Goal: Navigation & Orientation: Understand site structure

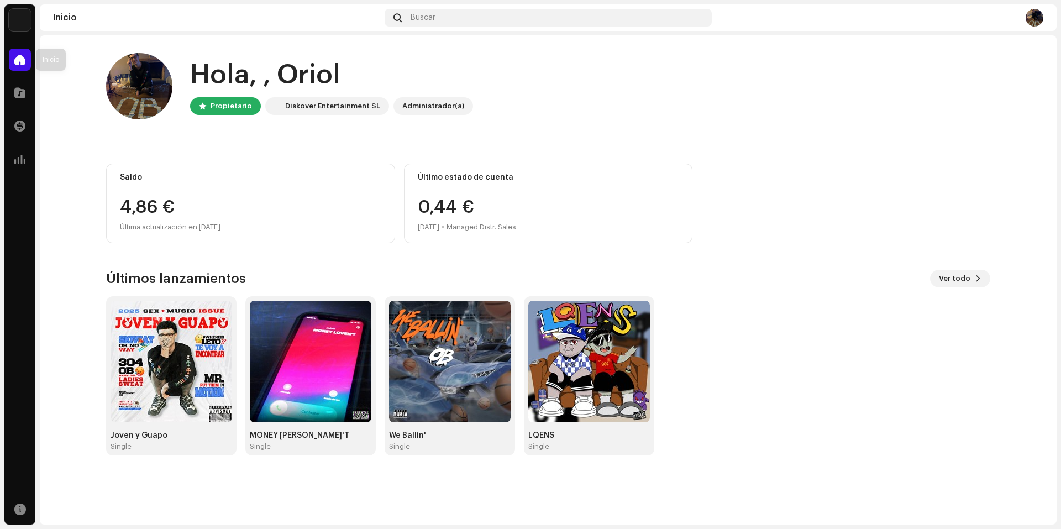
click at [21, 67] on div at bounding box center [20, 60] width 22 height 22
click at [22, 97] on span at bounding box center [19, 92] width 11 height 9
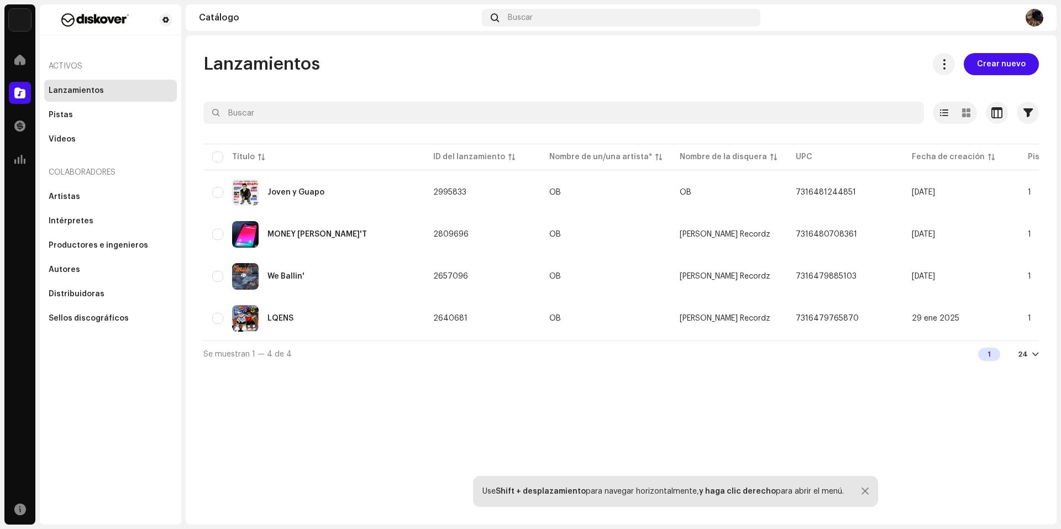
click at [1034, 14] on img at bounding box center [1035, 18] width 18 height 18
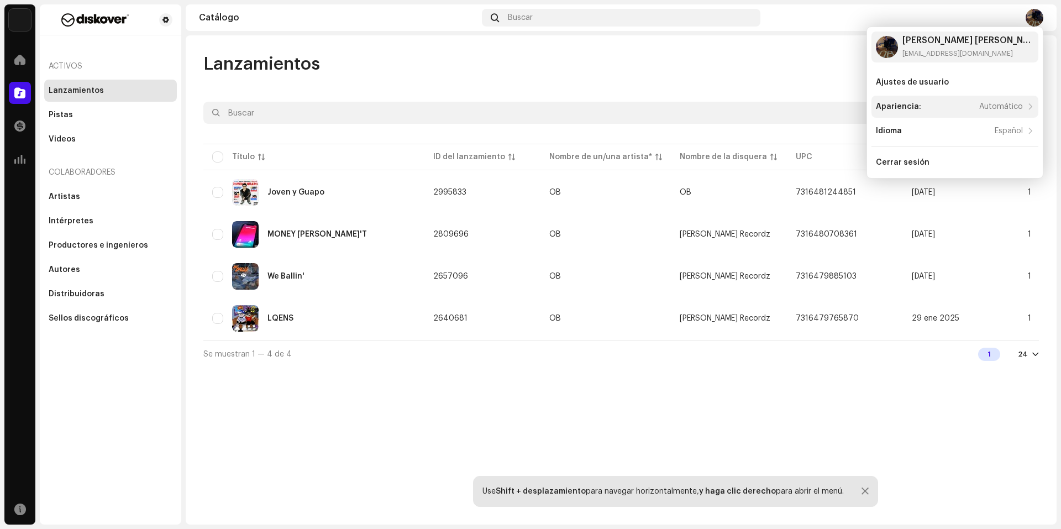
click at [972, 107] on div "Apariencia: Automático" at bounding box center [949, 106] width 147 height 9
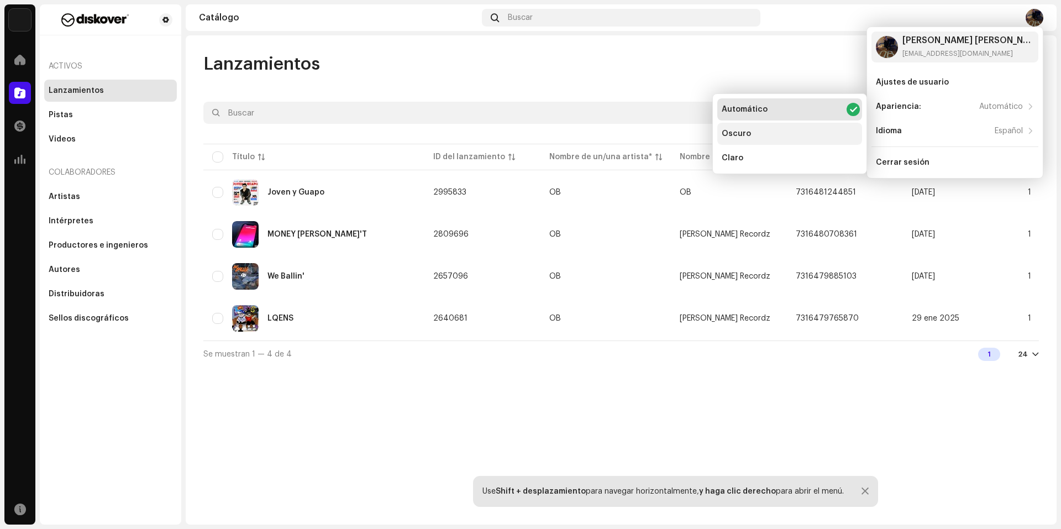
click at [780, 133] on div "Oscuro" at bounding box center [790, 134] width 145 height 22
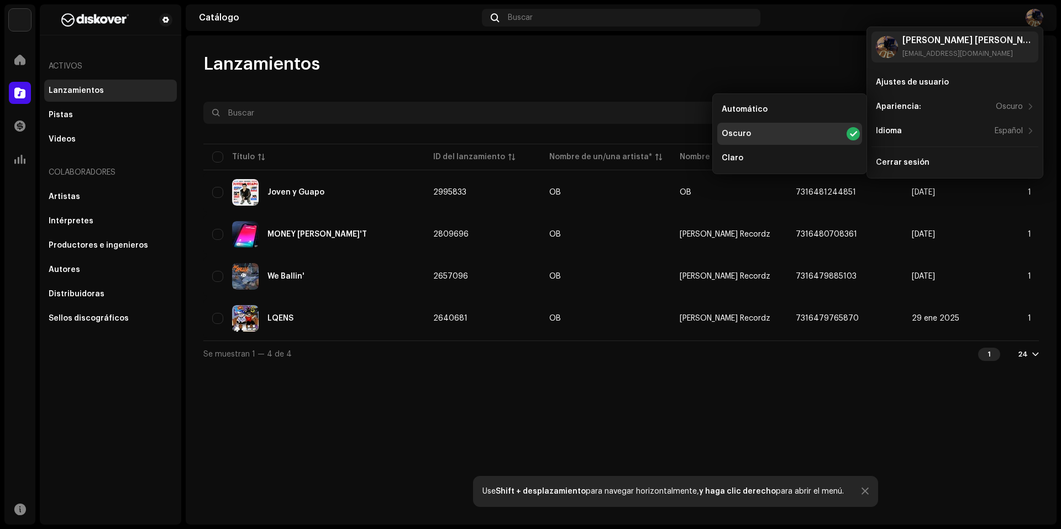
click at [573, 71] on div "Lanzamientos Crear nuevo" at bounding box center [621, 64] width 836 height 22
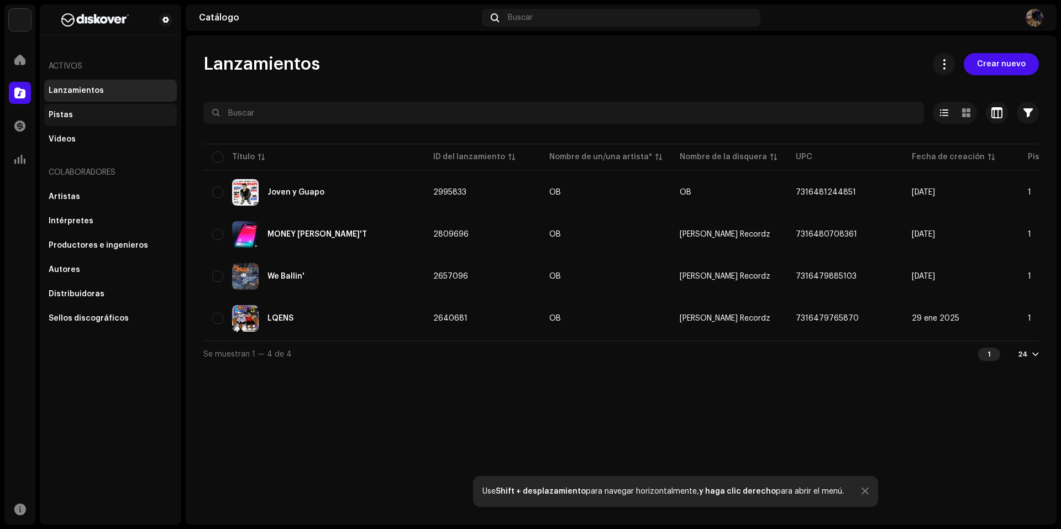
click at [109, 109] on div "Pistas" at bounding box center [110, 115] width 133 height 22
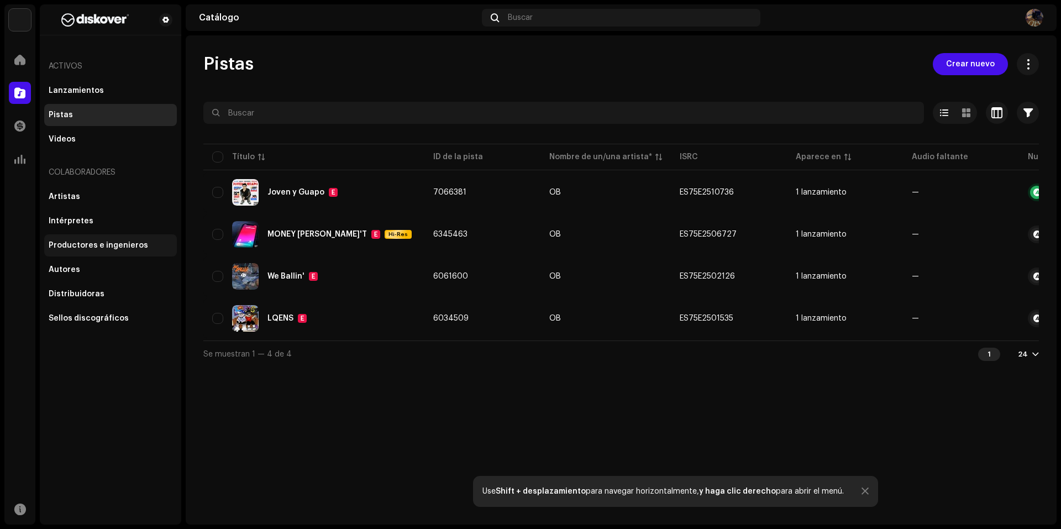
click at [85, 245] on div "Productores e ingenieros" at bounding box center [99, 245] width 100 height 9
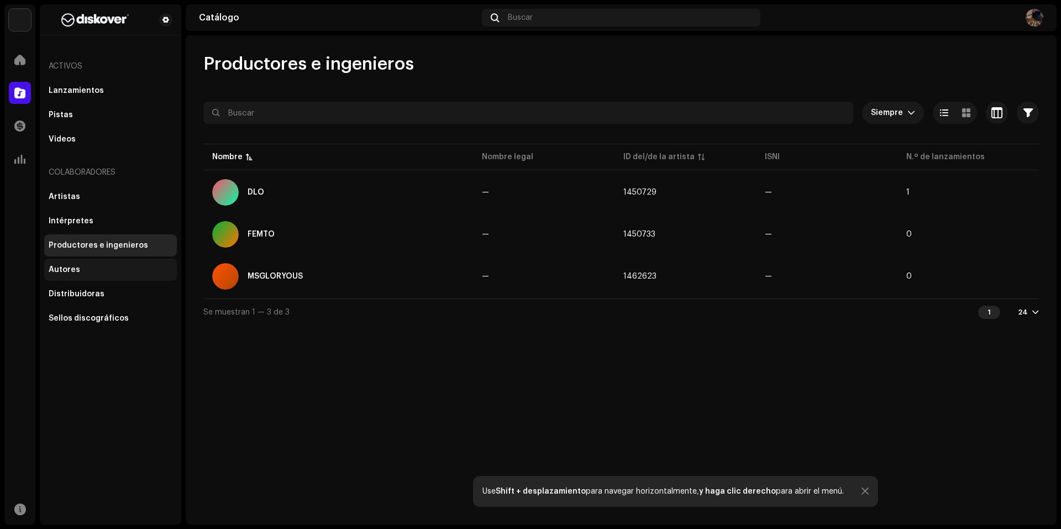
click at [80, 268] on div "Autores" at bounding box center [111, 269] width 124 height 9
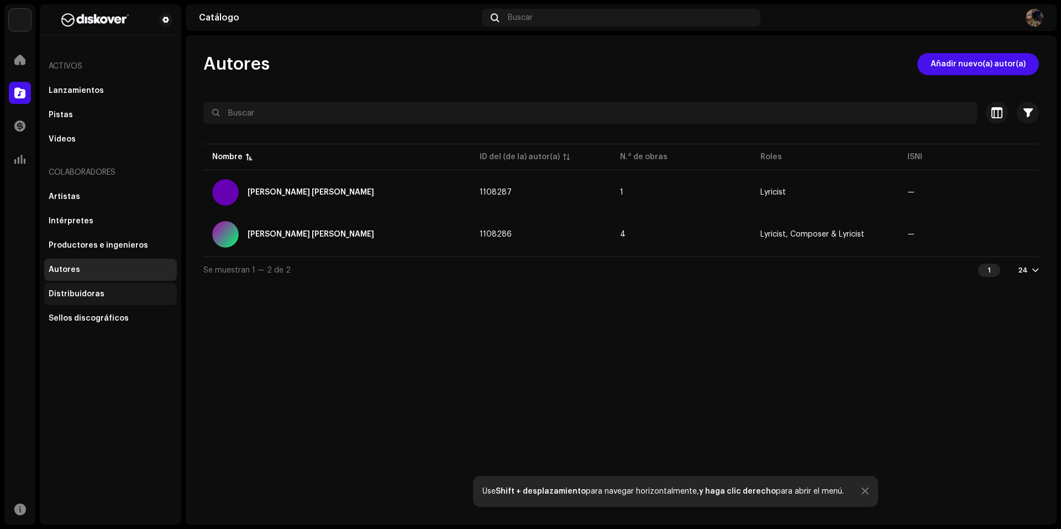
click at [107, 294] on div "Distribuidoras" at bounding box center [111, 294] width 124 height 9
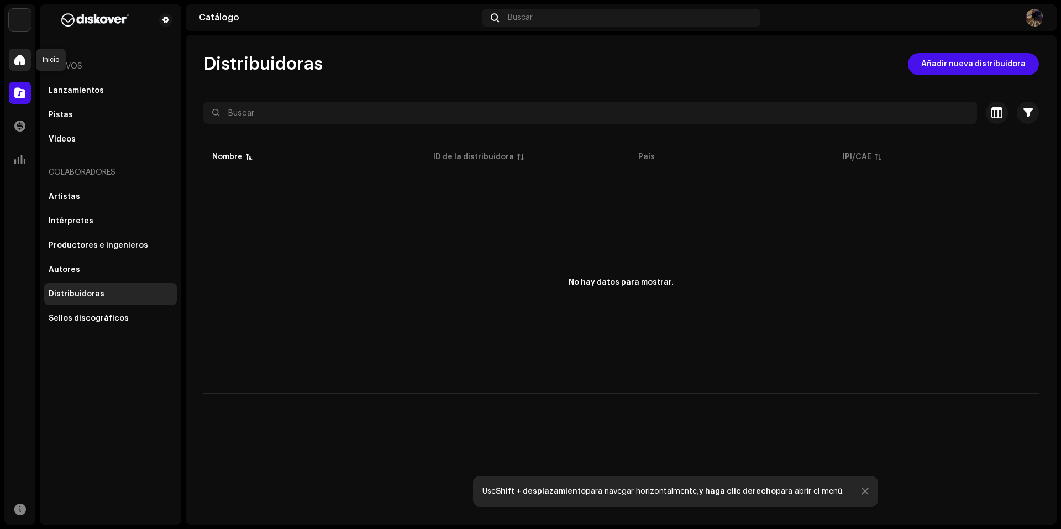
click at [14, 55] on span at bounding box center [19, 59] width 11 height 9
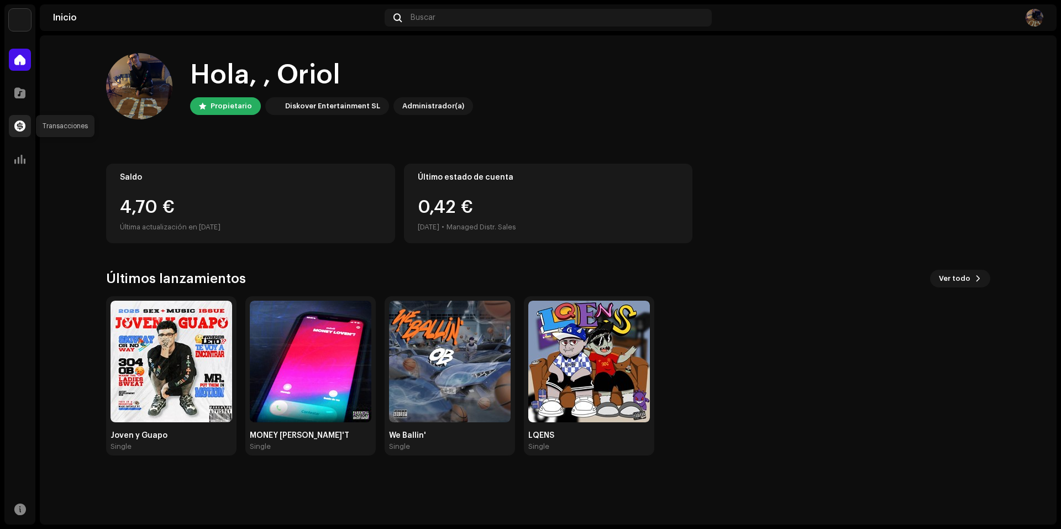
click at [18, 128] on span at bounding box center [19, 126] width 11 height 9
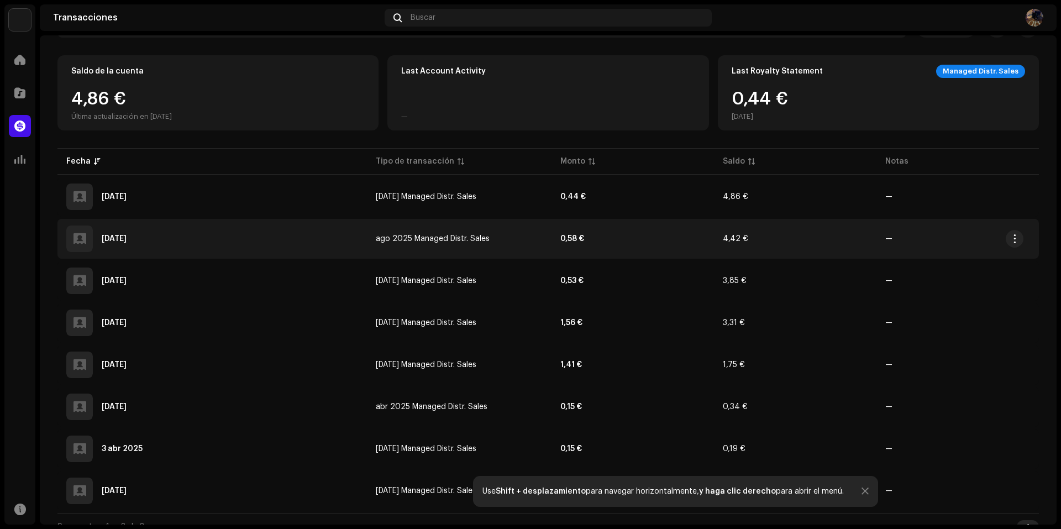
scroll to position [101, 0]
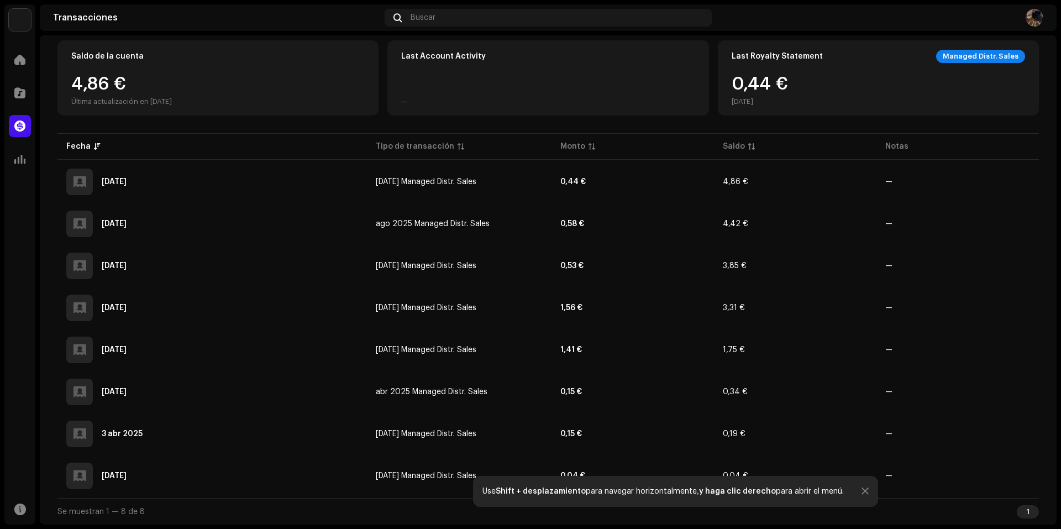
click at [860, 485] on div "Use Shift + desplazamiento para navegar horizontalmente, y haga clic derecho pa…" at bounding box center [675, 491] width 405 height 31
click at [862, 488] on div at bounding box center [865, 491] width 7 height 9
